Goal: Navigation & Orientation: Find specific page/section

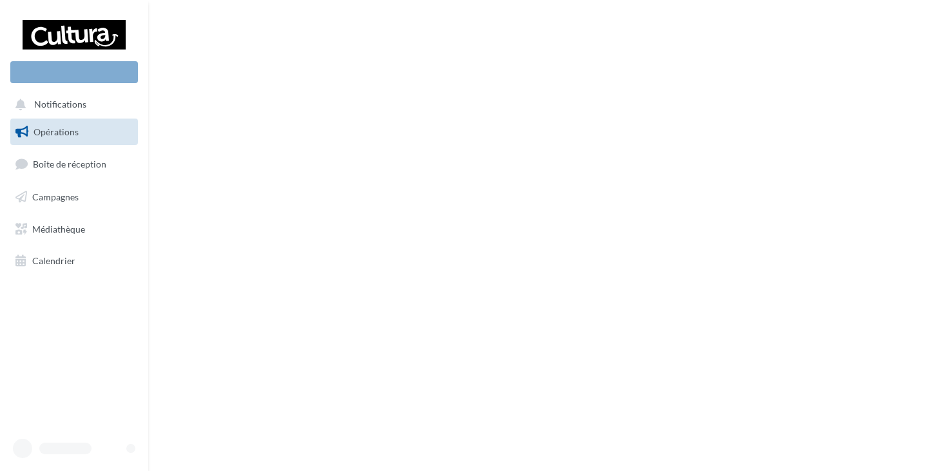
click at [420, 149] on div "Nouvelle campagne Notifications Opérations Boîte de réception" at bounding box center [464, 235] width 928 height 471
click at [44, 199] on span "Campagnes" at bounding box center [55, 196] width 46 height 11
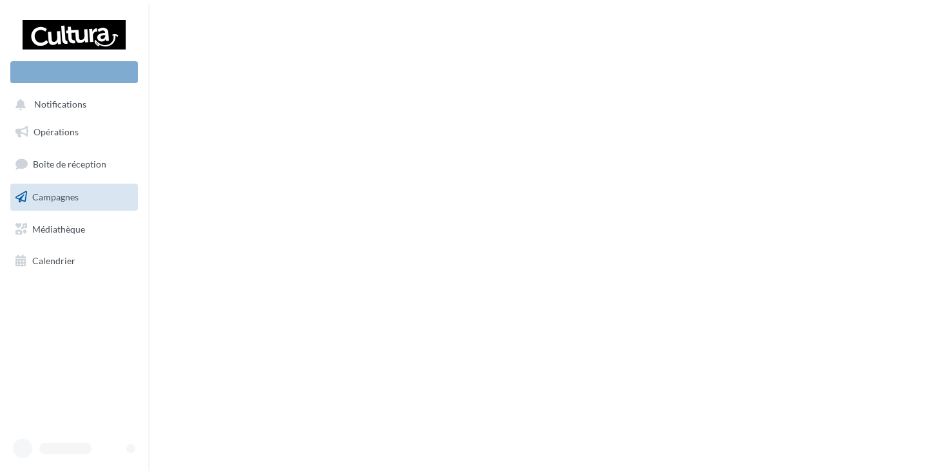
click at [49, 192] on span "Campagnes" at bounding box center [55, 196] width 46 height 11
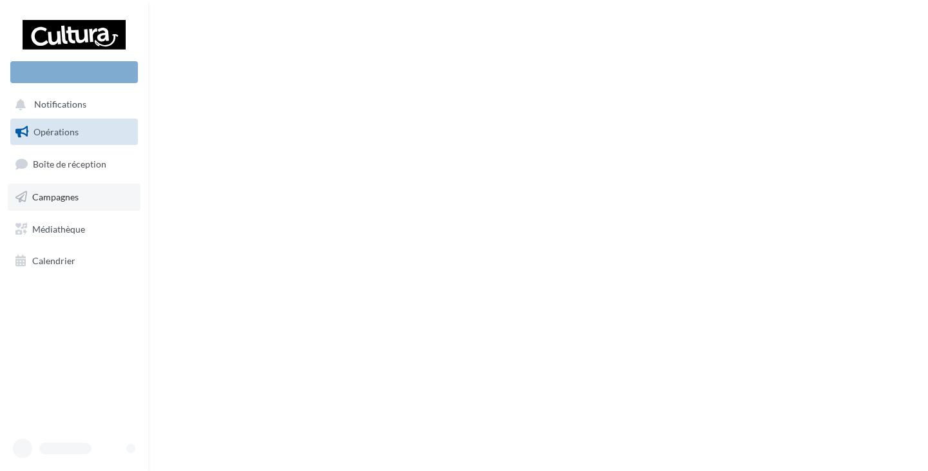
click at [56, 193] on span "Campagnes" at bounding box center [55, 196] width 46 height 11
